Goal: Task Accomplishment & Management: Use online tool/utility

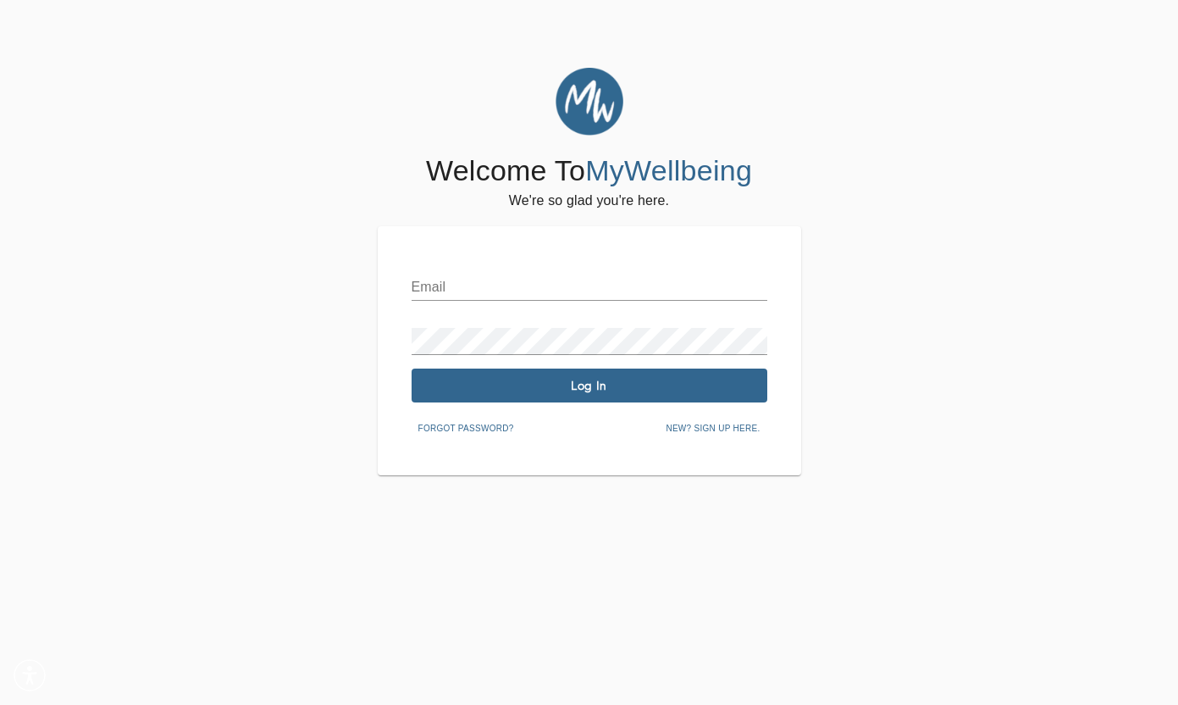
click at [536, 283] on input "text" at bounding box center [590, 287] width 356 height 27
click at [502, 287] on input "text" at bounding box center [590, 287] width 356 height 27
type input "[EMAIL_ADDRESS][DOMAIN_NAME]"
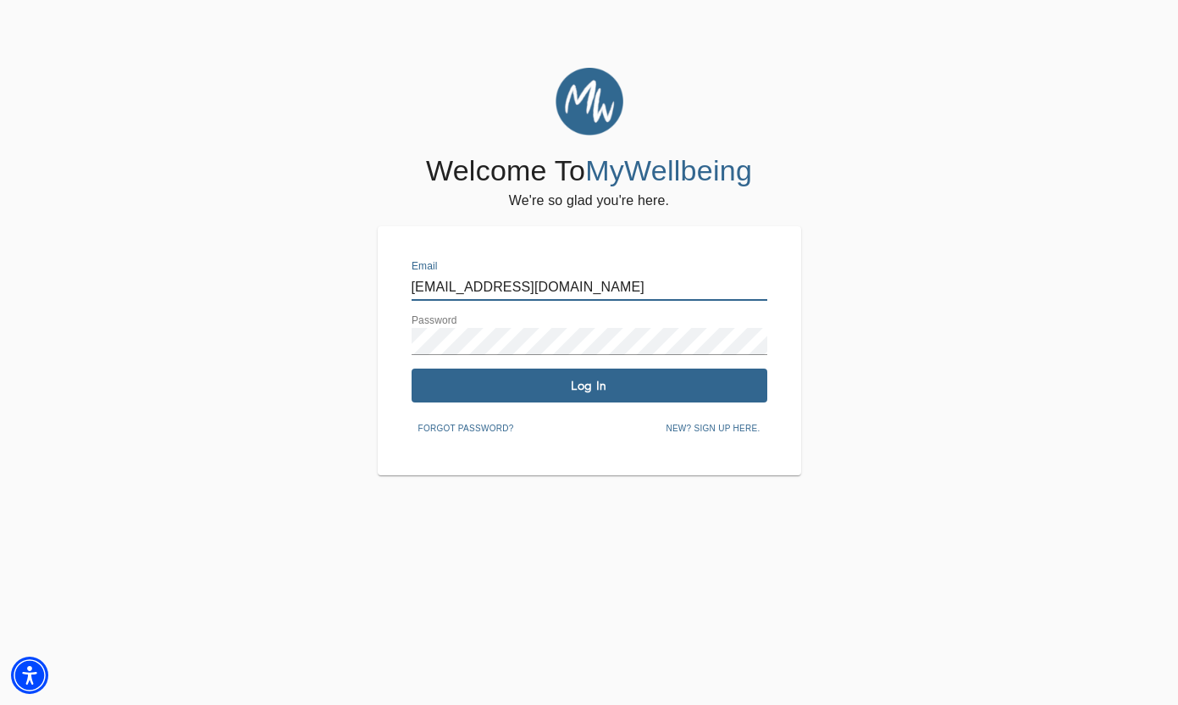
click at [527, 386] on span "Log In" at bounding box center [590, 386] width 342 height 16
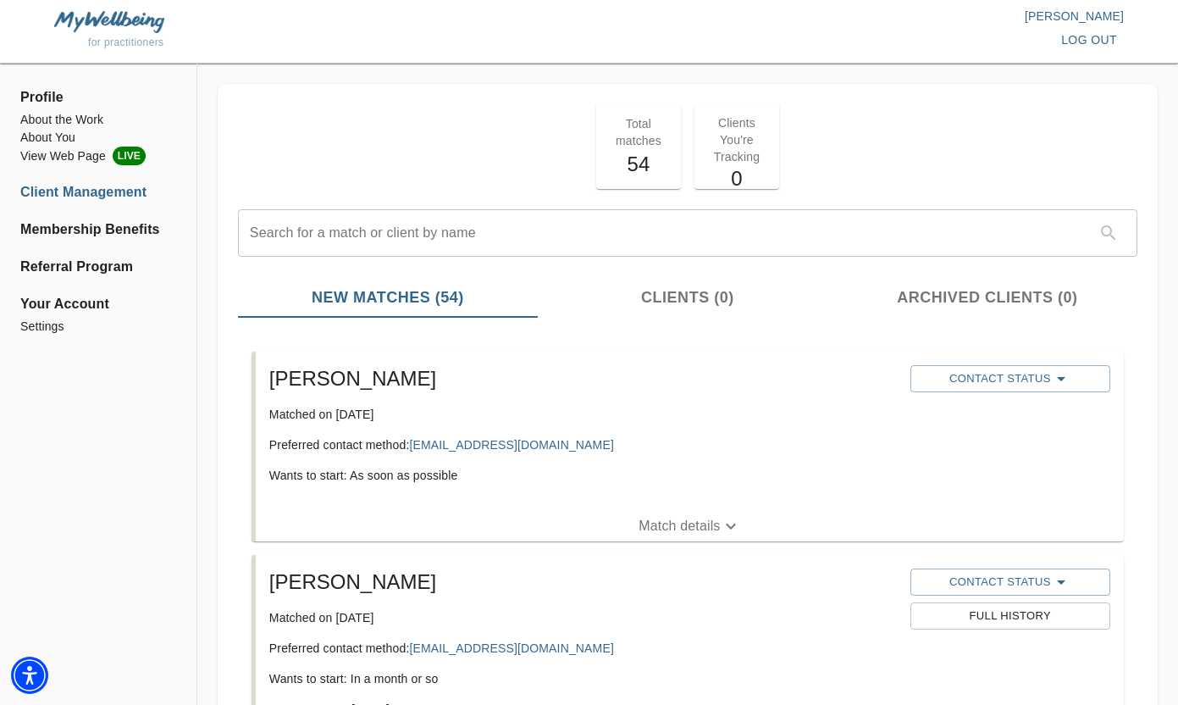
click at [626, 521] on span "Match details" at bounding box center [690, 526] width 868 height 20
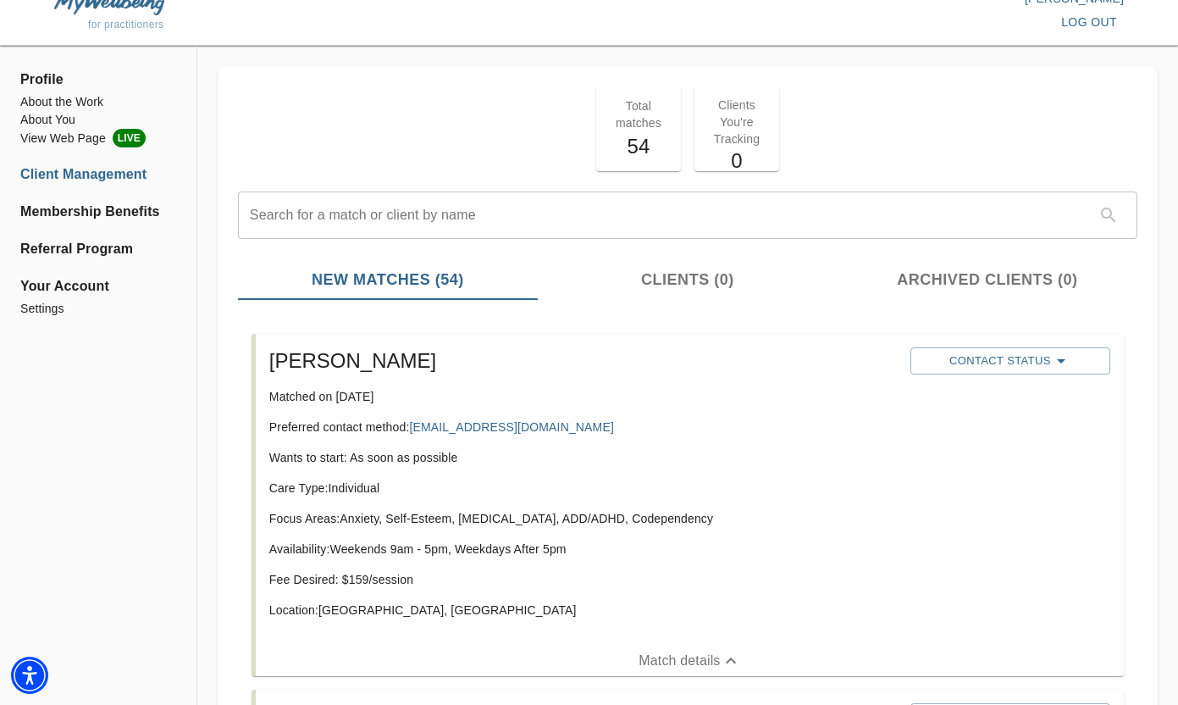
scroll to position [21, 0]
